Goal: Task Accomplishment & Management: Use online tool/utility

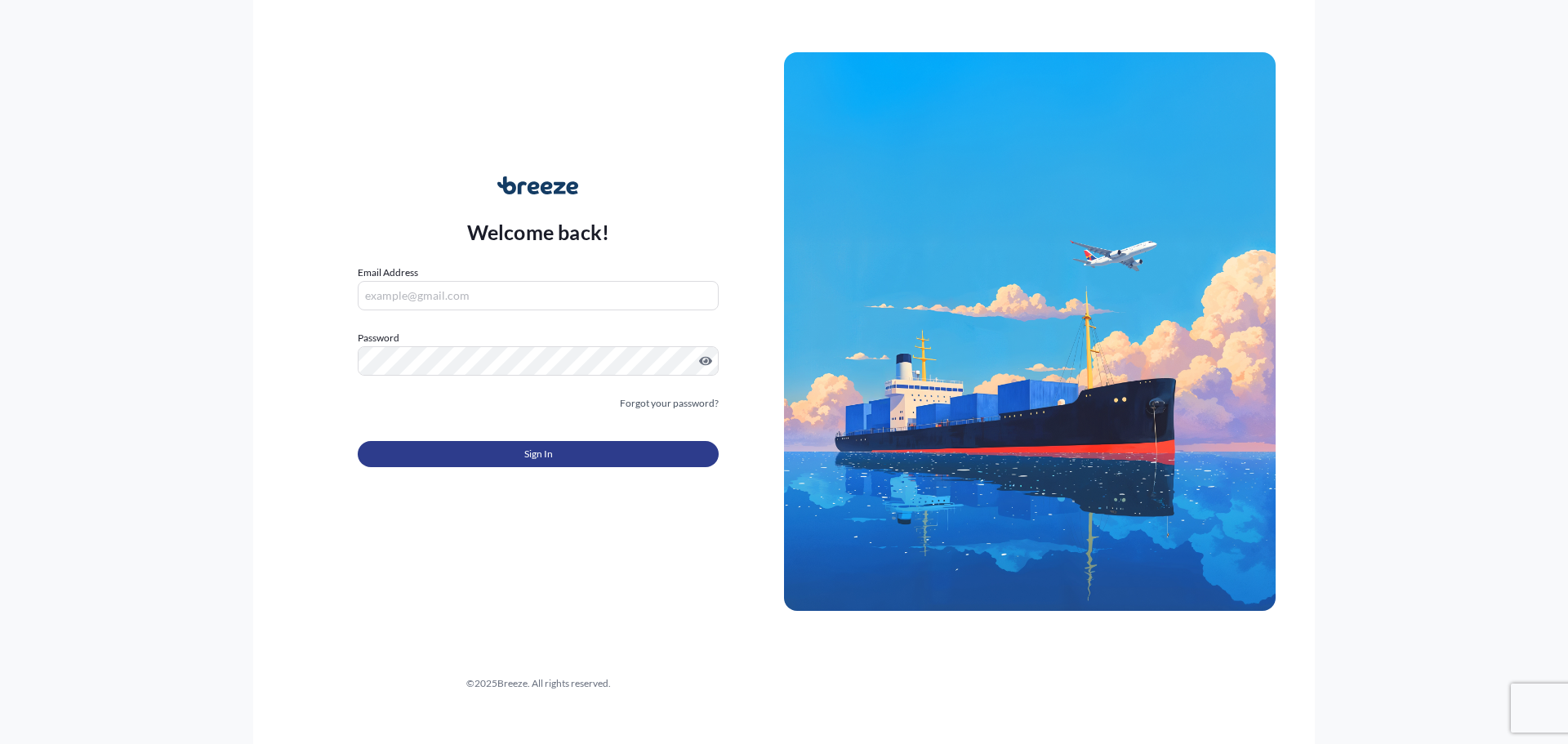
type input "[EMAIL_ADDRESS][DOMAIN_NAME]"
click at [436, 451] on button "Sign In" at bounding box center [538, 454] width 361 height 26
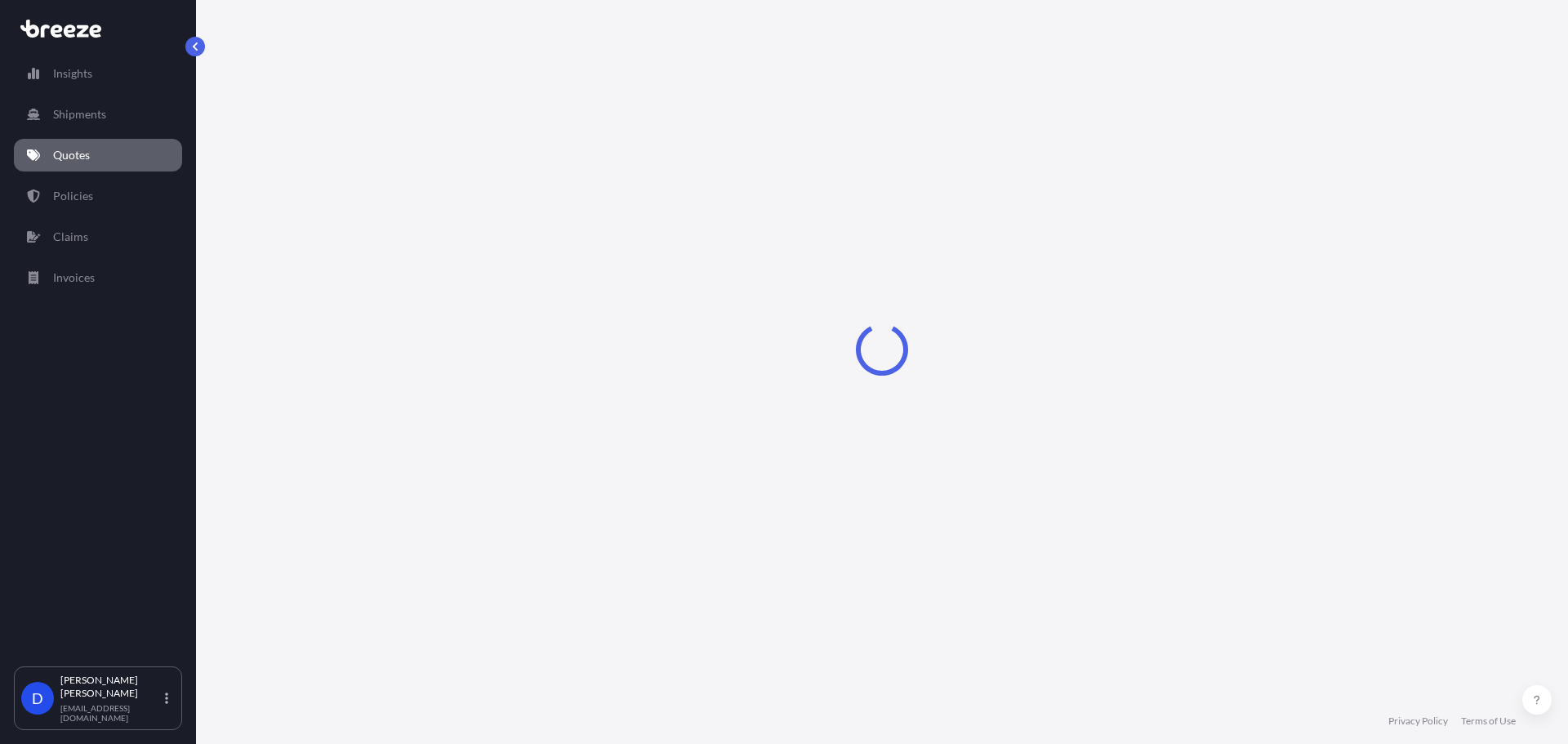
select select "Road"
select select "2"
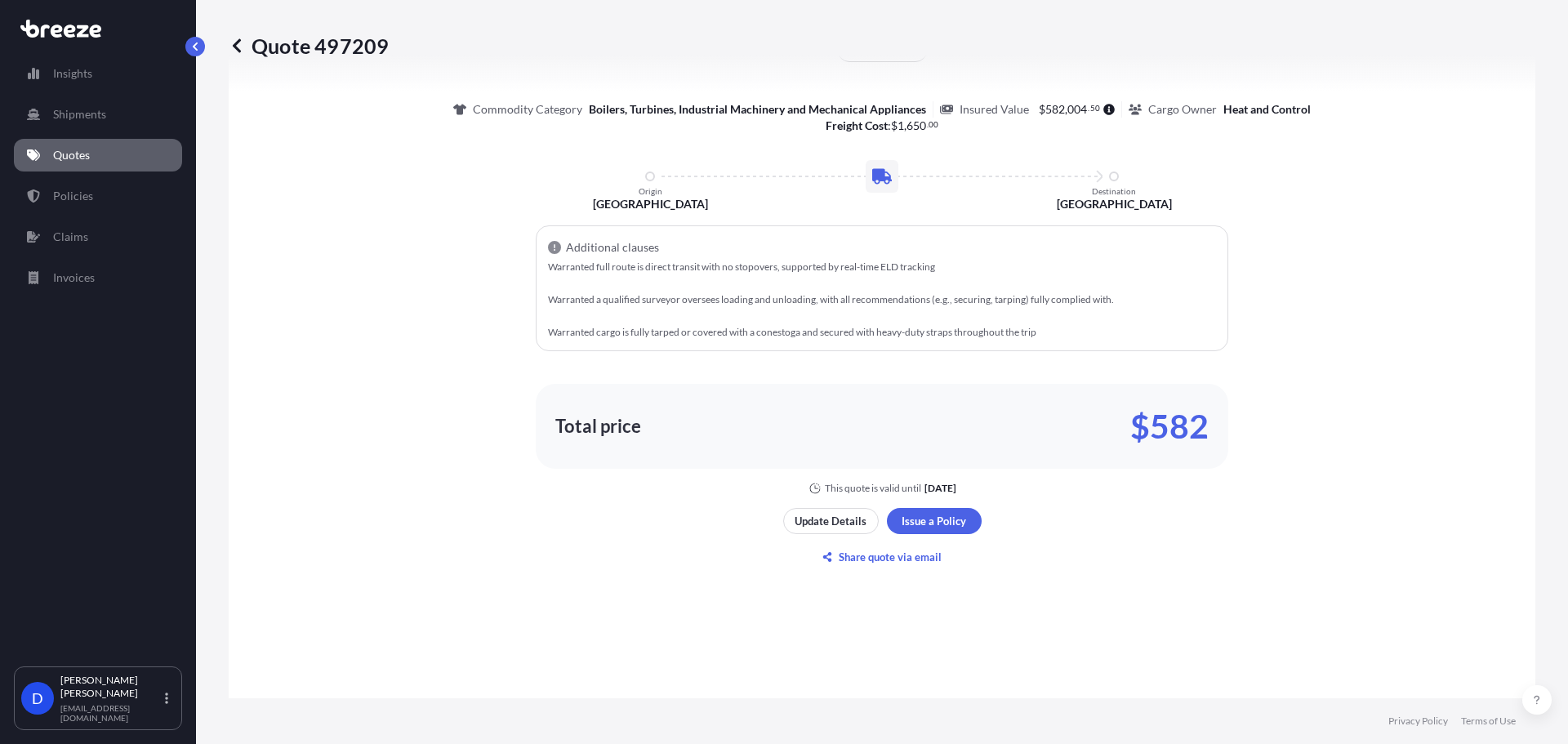
scroll to position [1002, 0]
click at [867, 561] on p "Share quote via email" at bounding box center [890, 555] width 103 height 17
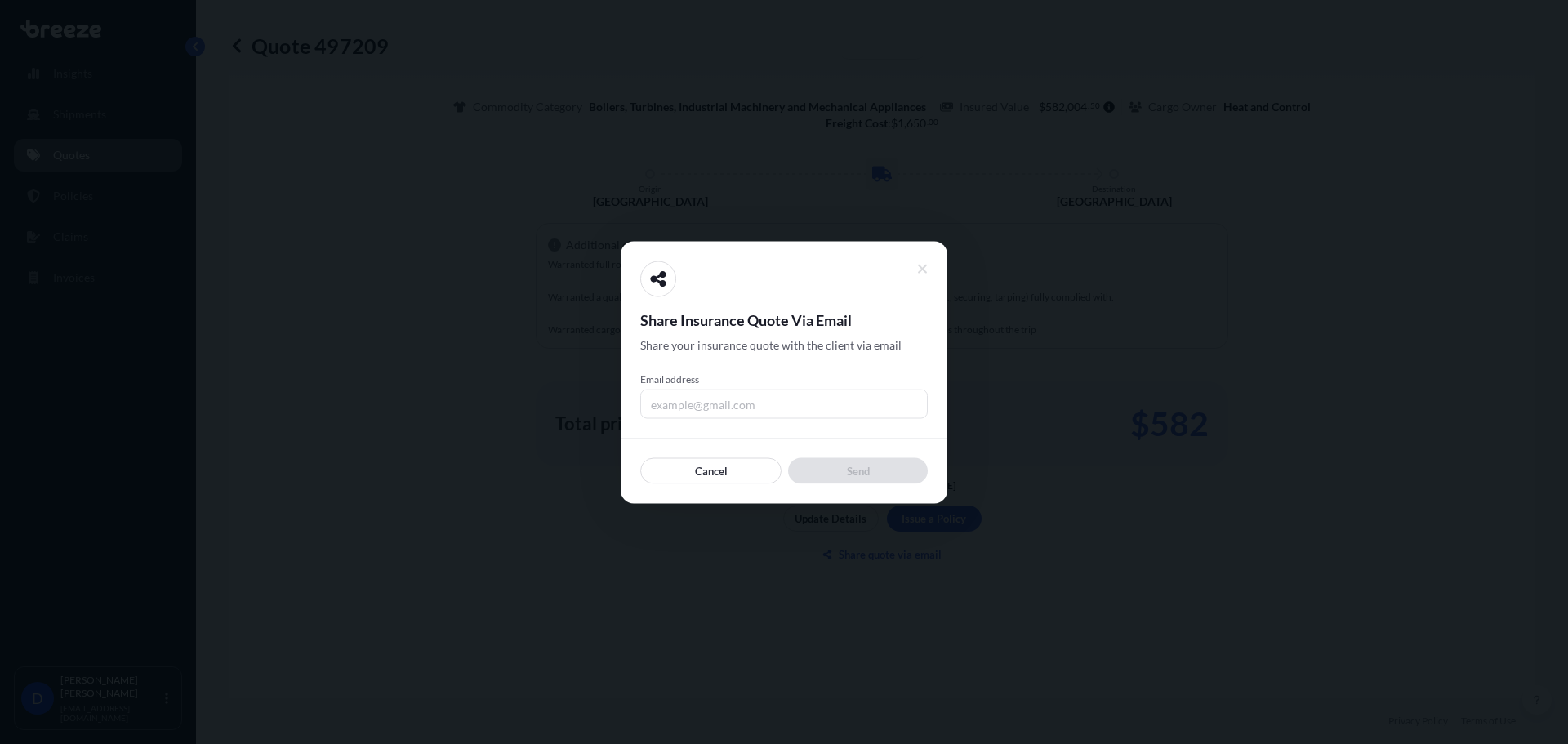
click at [731, 406] on input "Email address" at bounding box center [784, 403] width 288 height 29
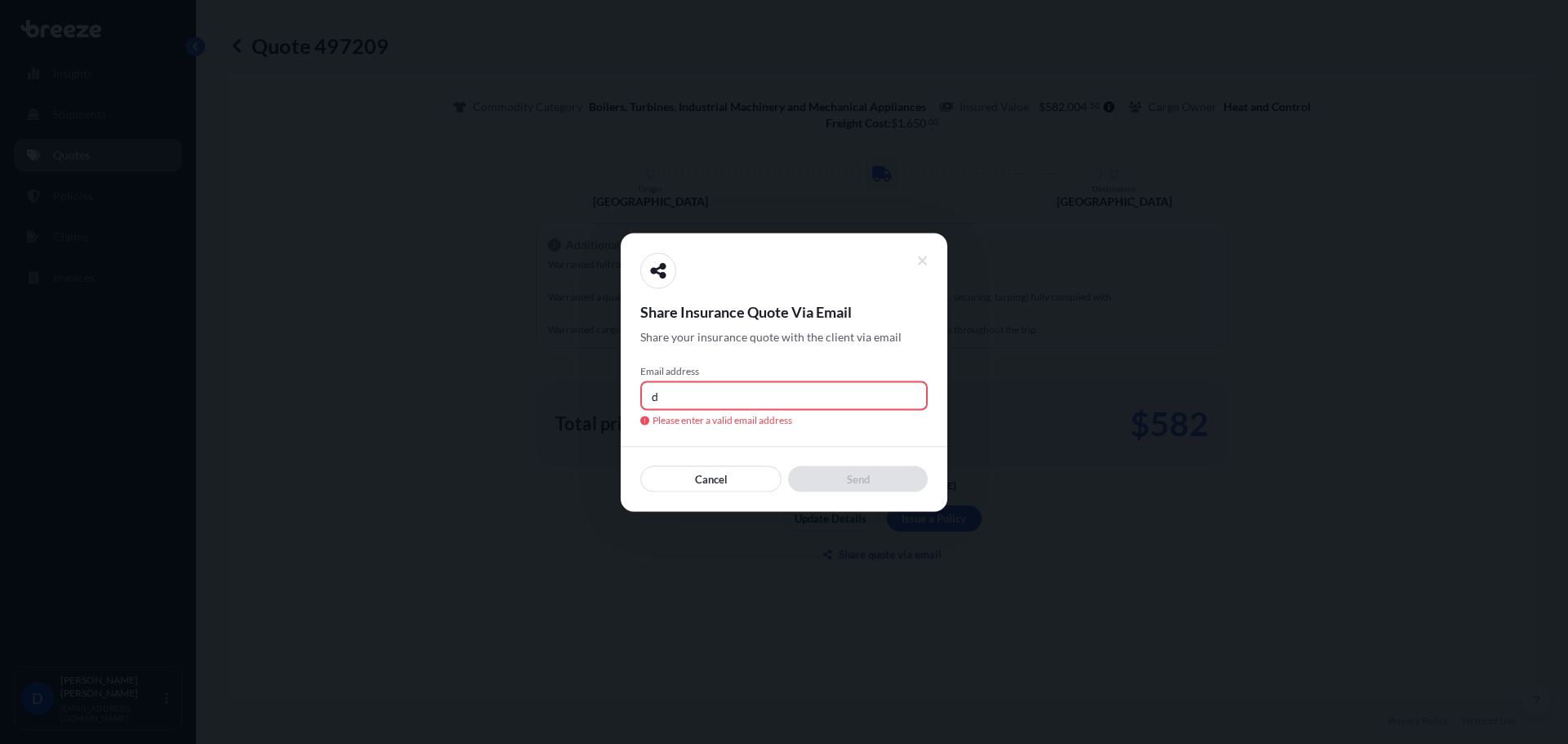
click at [711, 394] on input "d" at bounding box center [784, 395] width 288 height 29
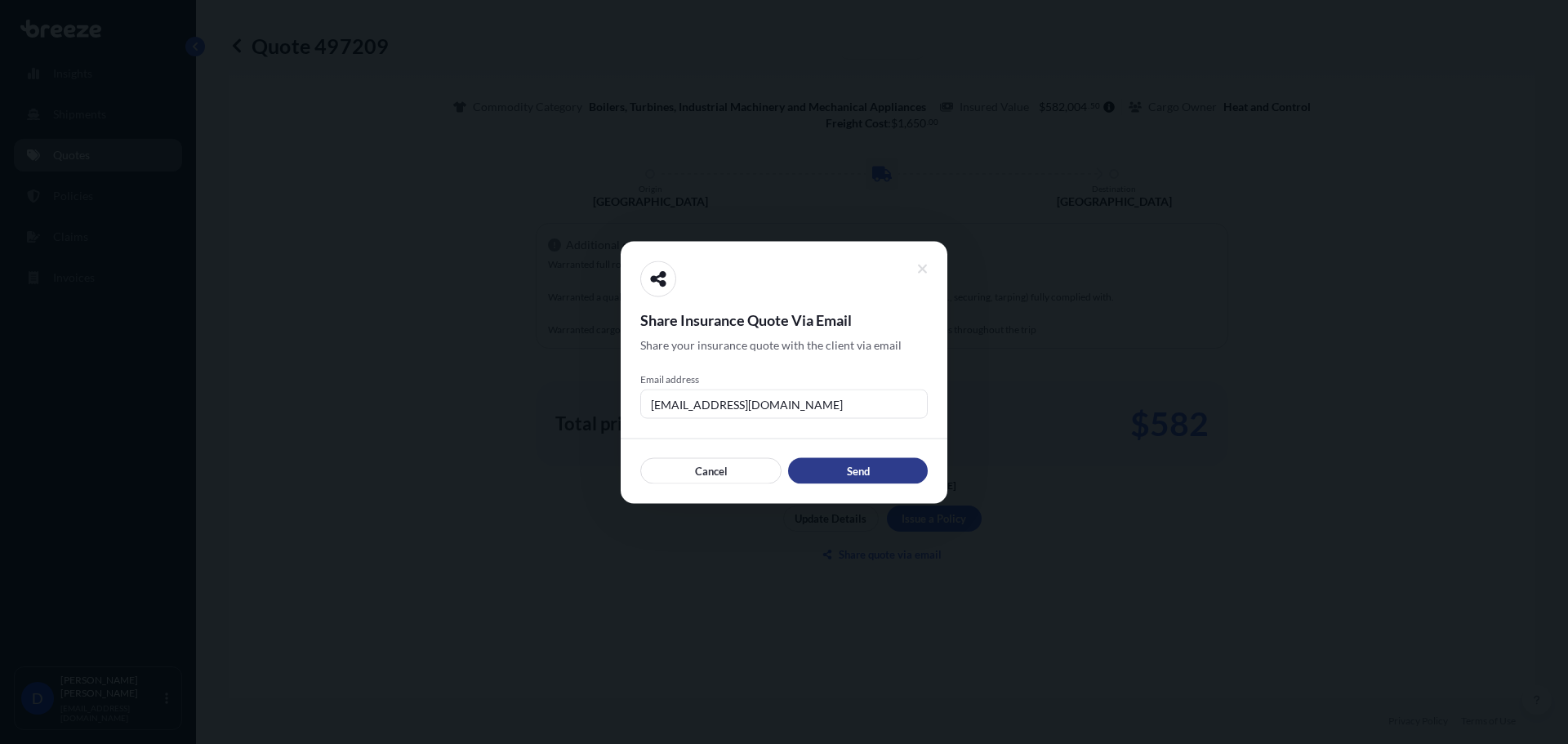
type input "[EMAIL_ADDRESS][DOMAIN_NAME]"
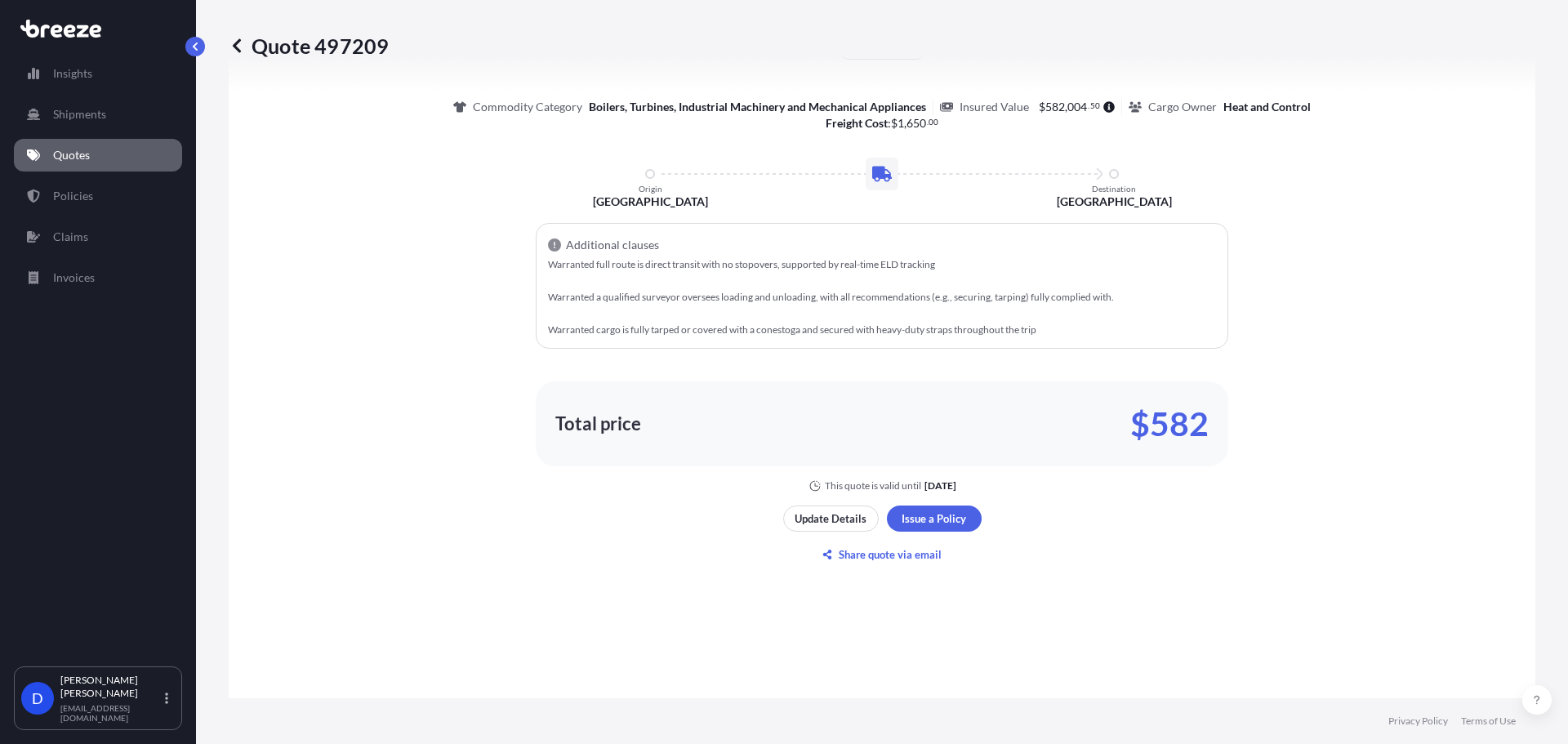
click at [369, 446] on div "Here's your insurance offer All risk coverage Commodity Category Boilers, Turbi…" at bounding box center [882, 236] width 1261 height 513
